Goal: Find specific page/section: Find specific page/section

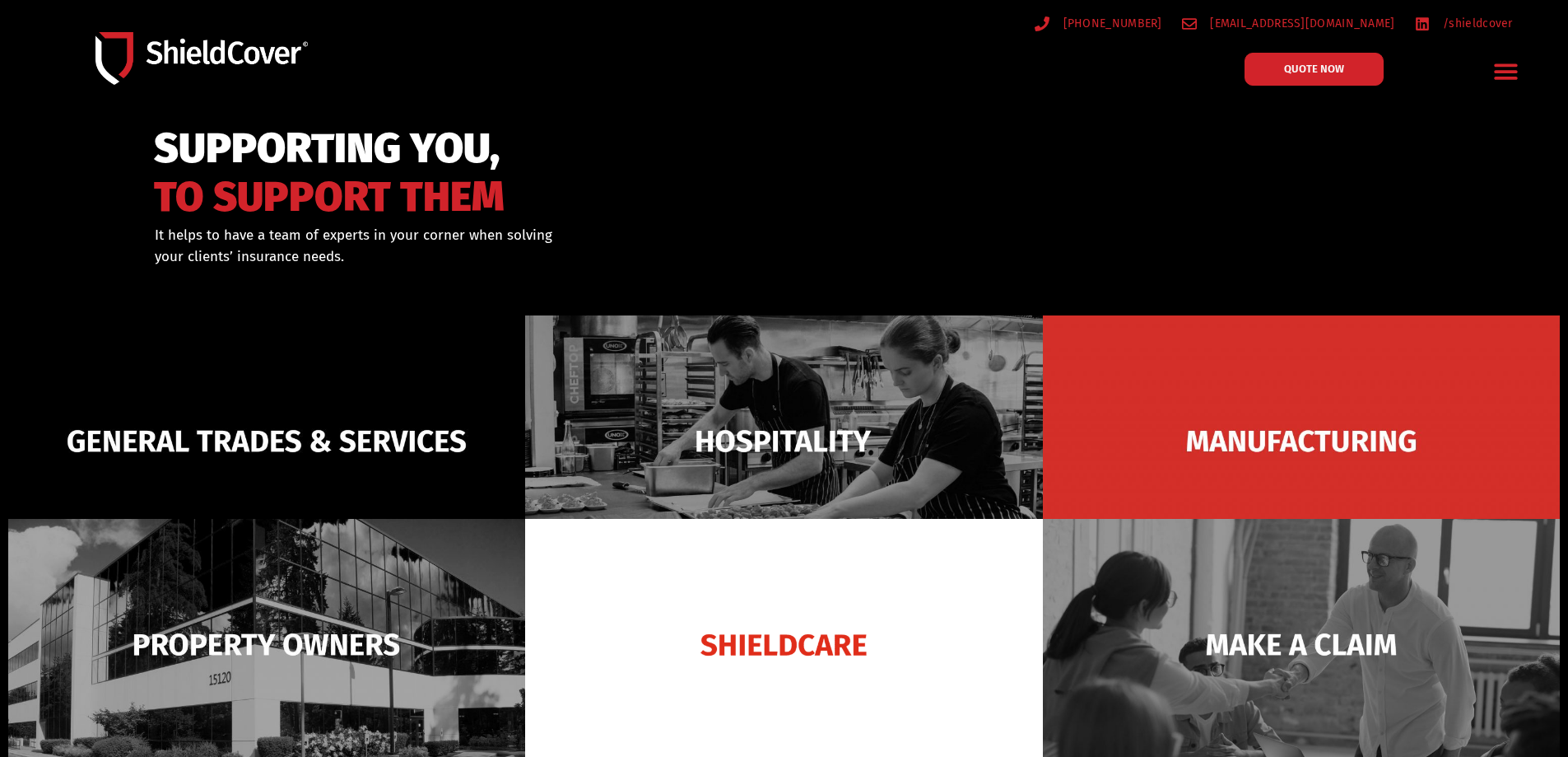
click at [974, 162] on div at bounding box center [784, 217] width 1568 height 200
click at [976, 151] on div at bounding box center [784, 217] width 1568 height 200
click at [976, 149] on div at bounding box center [784, 217] width 1568 height 200
click at [983, 139] on div at bounding box center [784, 217] width 1568 height 200
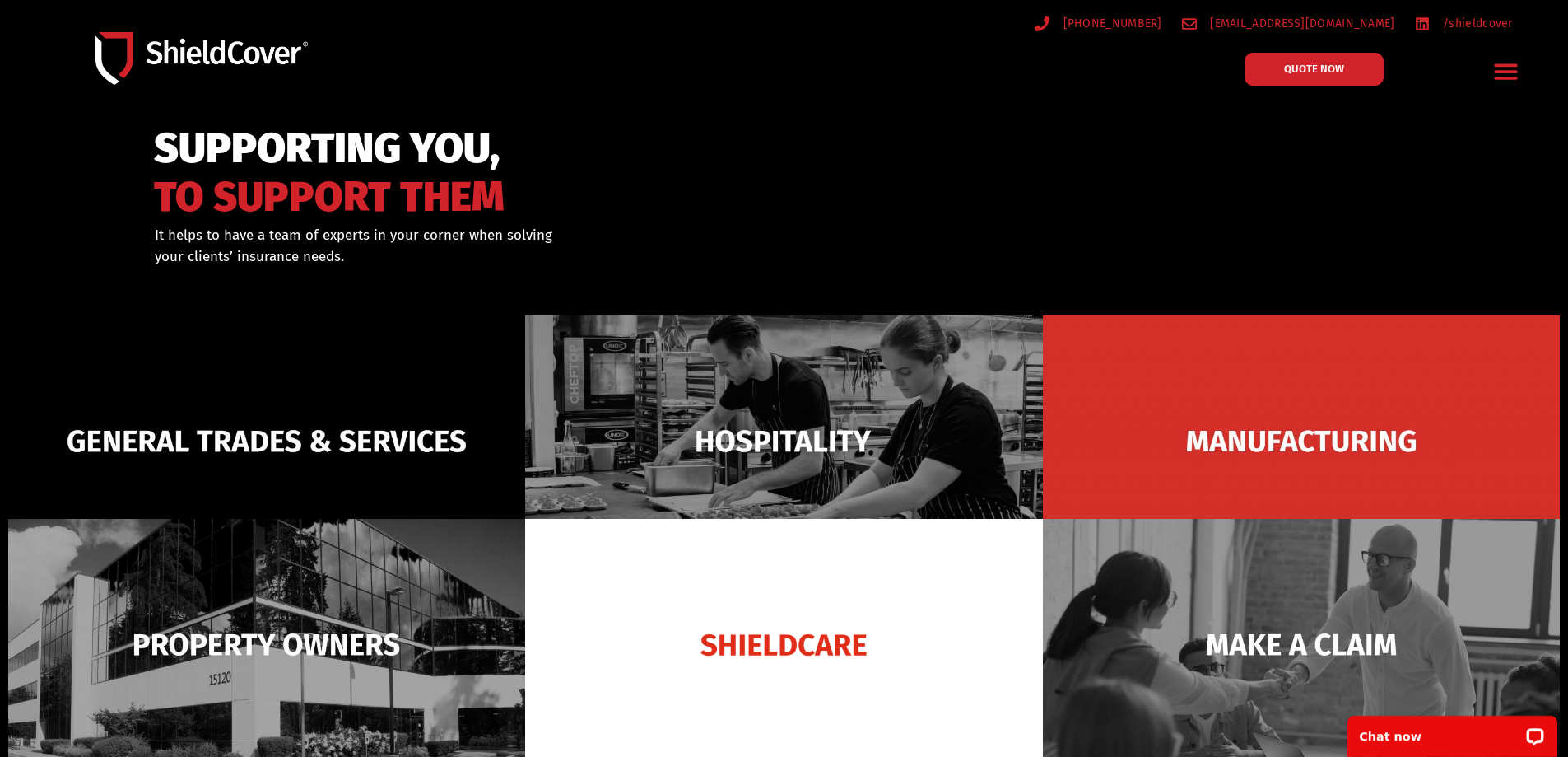
click at [911, 212] on div "SUPPORTING YOU, TO SUPPORT THEM It helps to have a team of experts in your corn…" at bounding box center [784, 260] width 1317 height 114
click at [942, 142] on div at bounding box center [784, 217] width 1568 height 200
click at [713, 82] on div "[PHONE_NUMBER] [EMAIL_ADDRESS][DOMAIN_NAME] /shieldcover QUOTE NOW General Trad…" at bounding box center [784, 58] width 1529 height 99
click at [758, 160] on div "SUPPORTING YOU, TO SUPPORT THEM" at bounding box center [511, 170] width 714 height 92
click at [833, 84] on div at bounding box center [882, 72] width 123 height 55
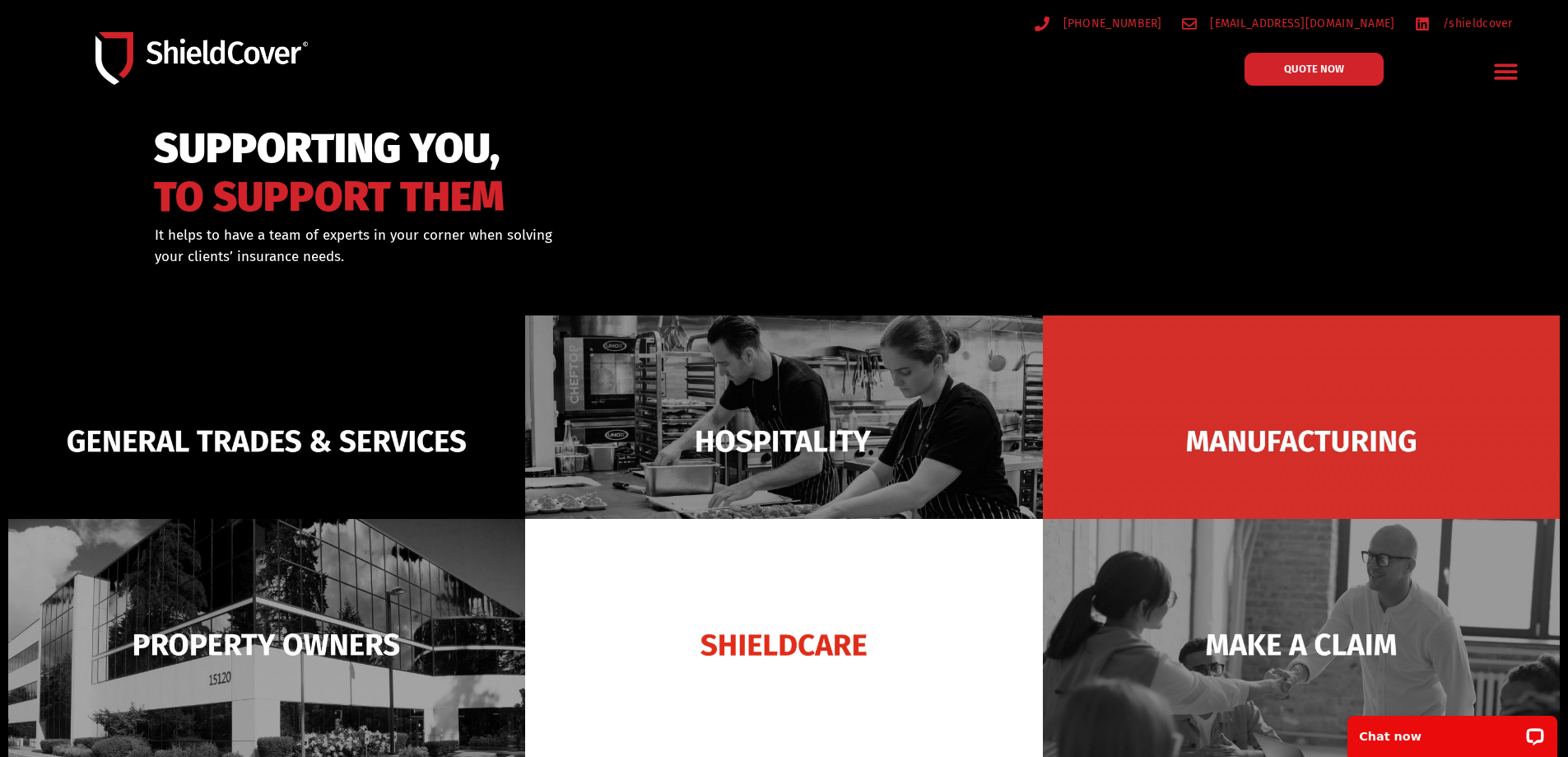
click at [832, 83] on div at bounding box center [882, 72] width 123 height 55
click at [805, 135] on div "SUPPORTING YOU, TO SUPPORT THEM" at bounding box center [511, 170] width 714 height 92
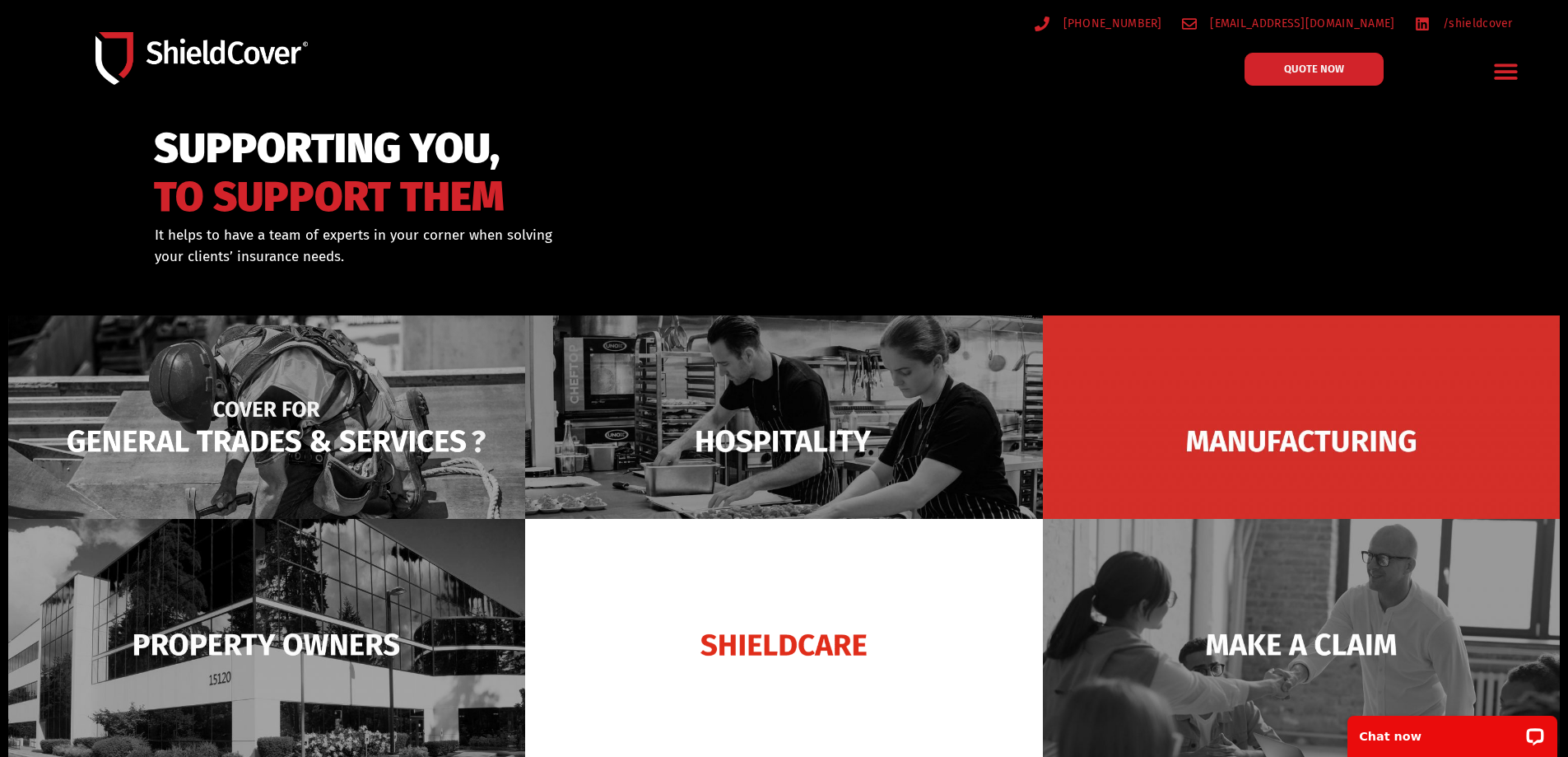
click at [351, 325] on img at bounding box center [267, 440] width 517 height 251
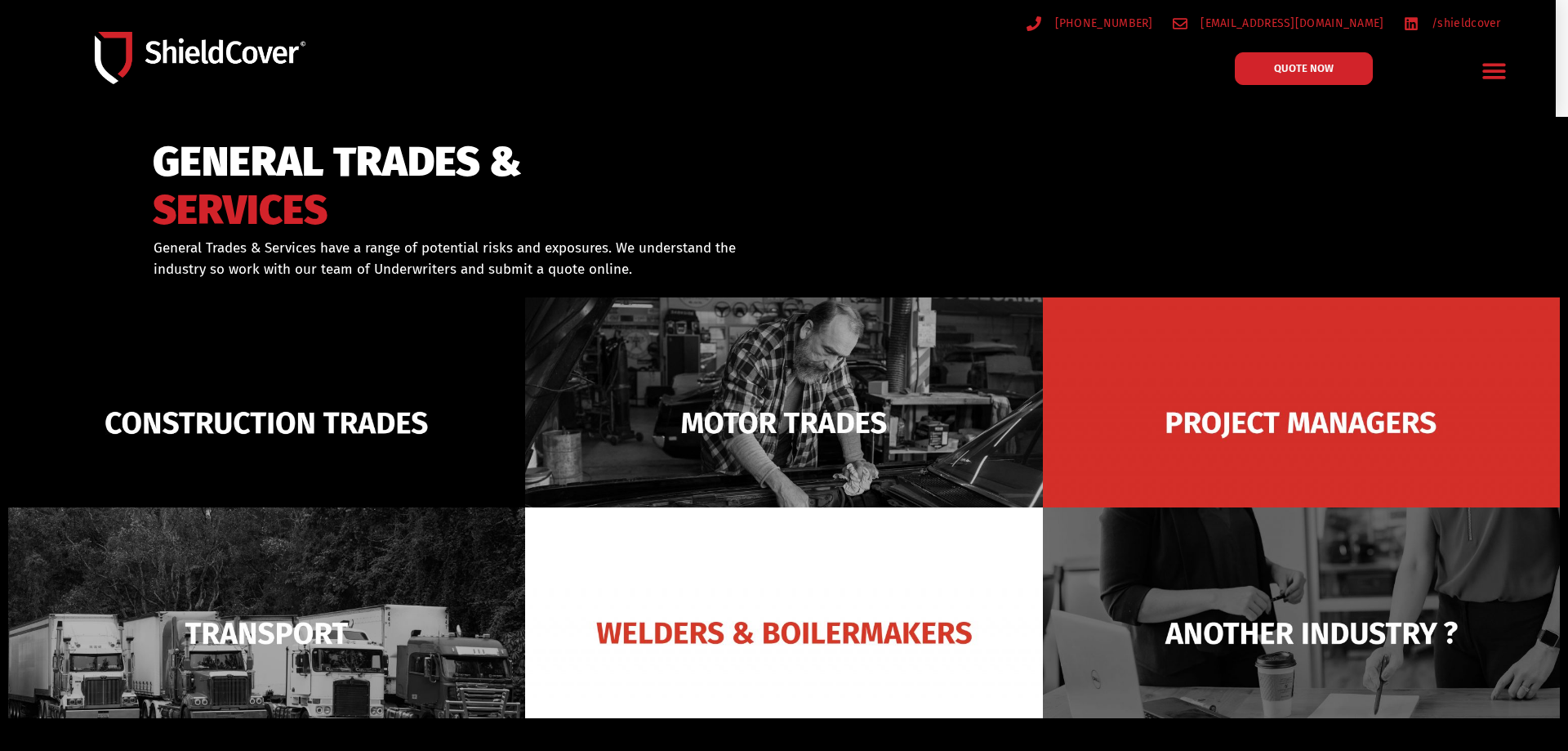
click at [1498, 72] on icon "Menu Toggle" at bounding box center [1495, 72] width 23 height 16
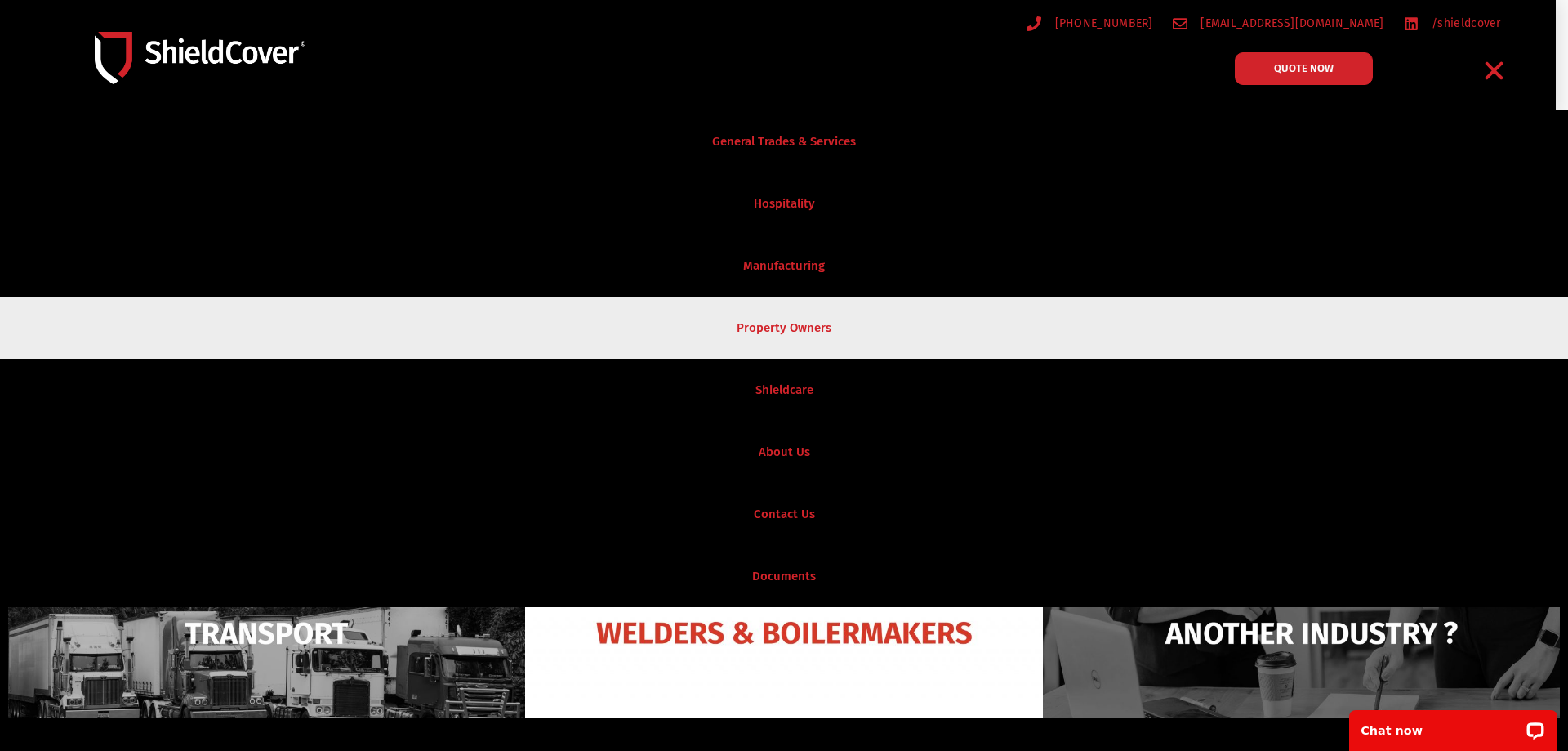
click at [784, 316] on link "Property Owners" at bounding box center [784, 327] width 1568 height 62
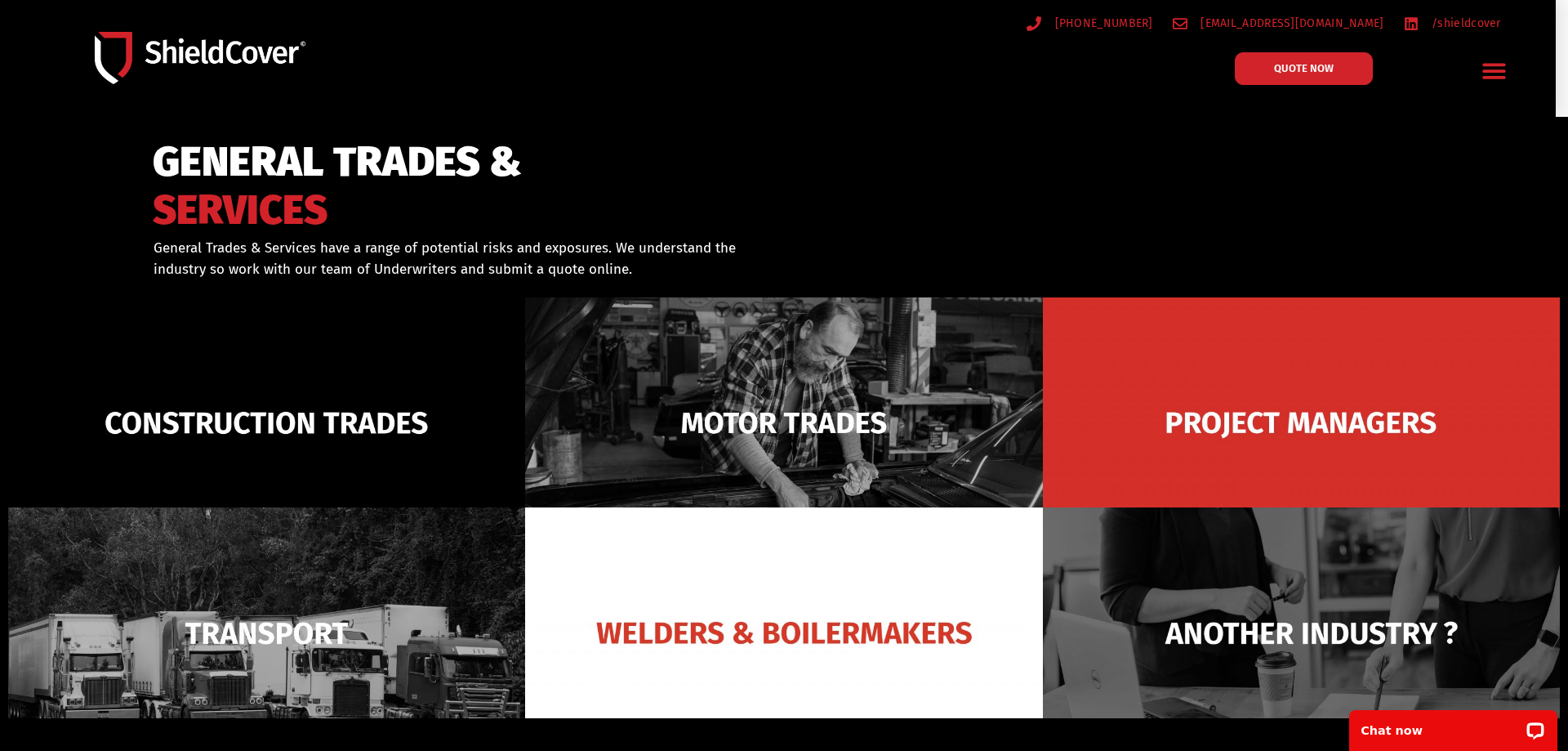
click at [881, 112] on header "[PHONE_NUMBER] [EMAIL_ADDRESS][DOMAIN_NAME] /shieldcover QUOTE NOW General Trad…" at bounding box center [778, 59] width 1556 height 117
